Goal: Check status

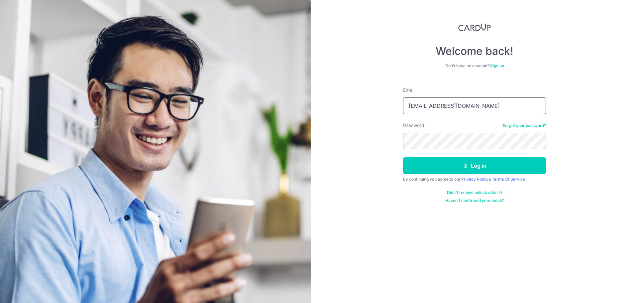
click at [444, 102] on input "zoe.tan@rakuten.com" at bounding box center [474, 105] width 143 height 17
type input "[EMAIL_ADDRESS][DOMAIN_NAME]"
click at [498, 174] on form "Email tanyitorng@gmail.com Password Forgot your password? Log in By continuing …" at bounding box center [474, 142] width 143 height 121
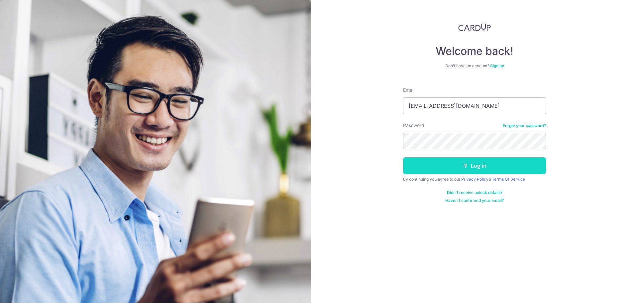
click at [497, 172] on button "Log in" at bounding box center [474, 165] width 143 height 17
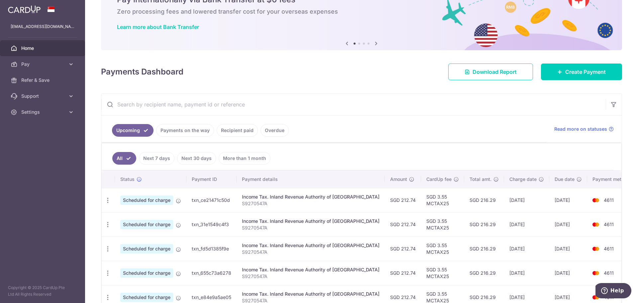
scroll to position [66, 0]
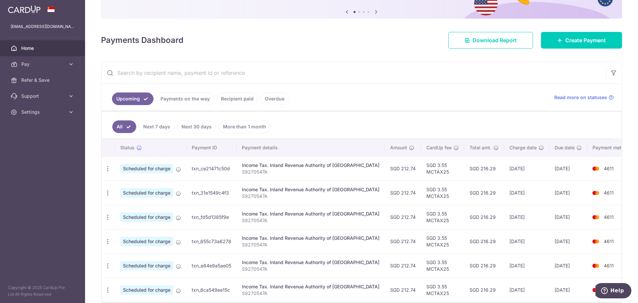
click at [191, 104] on link "Payments on the way" at bounding box center [185, 98] width 58 height 13
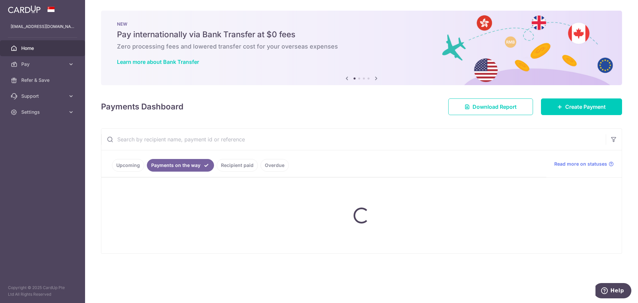
scroll to position [0, 0]
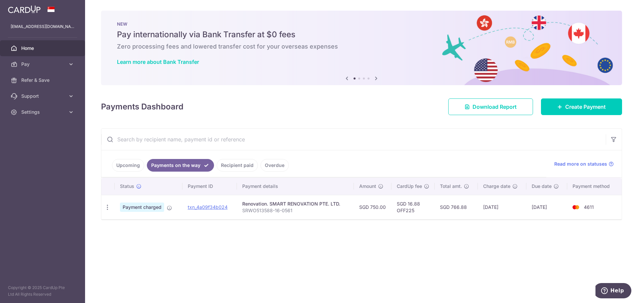
click at [313, 256] on div "× Pause Schedule Pause all future payments in this series Pause just this one p…" at bounding box center [361, 151] width 553 height 303
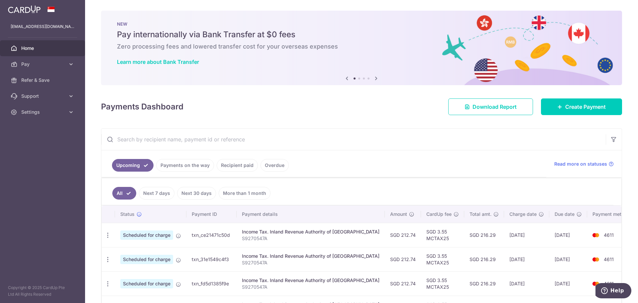
click at [185, 164] on link "Payments on the way" at bounding box center [185, 165] width 58 height 13
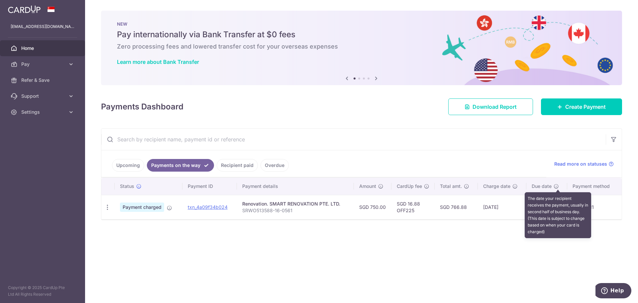
click at [559, 186] on icon at bounding box center [556, 185] width 5 height 5
